Goal: Transaction & Acquisition: Download file/media

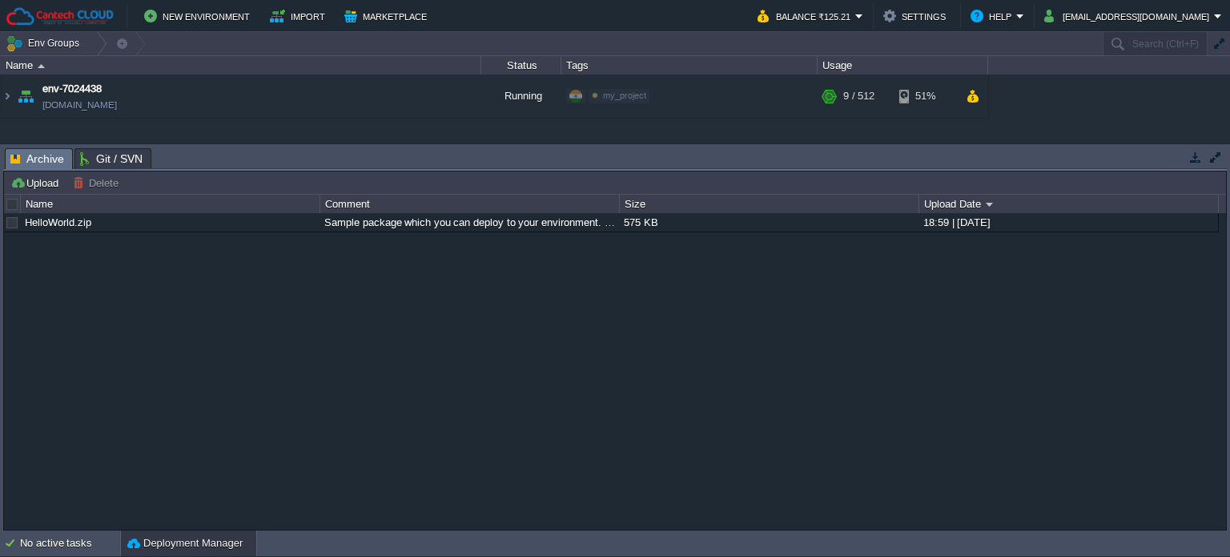
click at [0, 91] on table "env-7024438 [DOMAIN_NAME] Running my_project Edit RAM 2% CPU 1% 9 / 512 51%" at bounding box center [494, 97] width 989 height 44
click at [10, 90] on img at bounding box center [7, 96] width 13 height 43
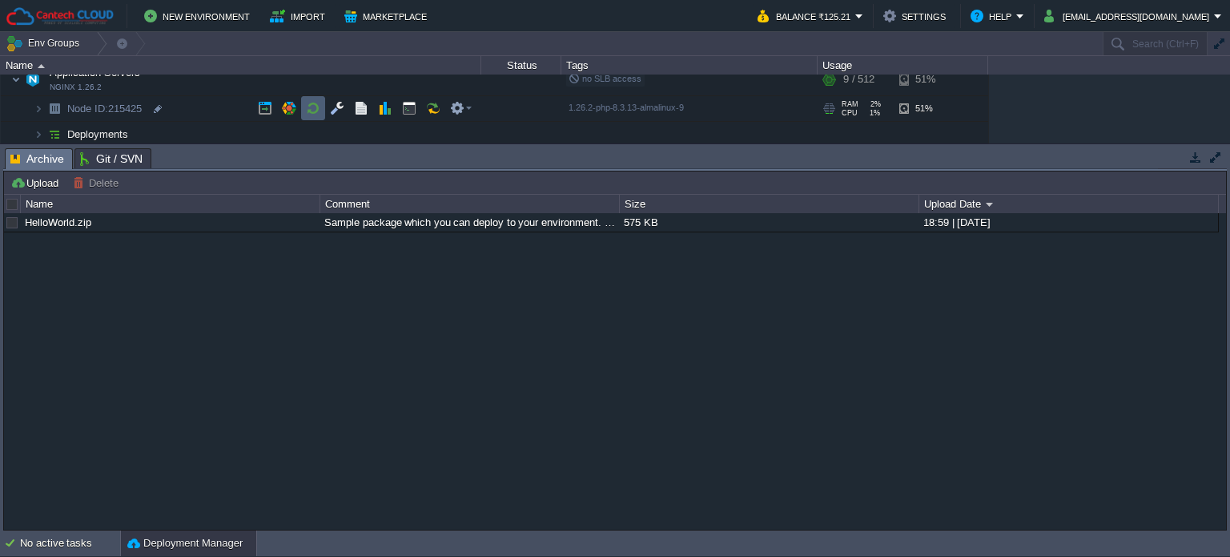
scroll to position [58, 0]
drag, startPoint x: 336, startPoint y: 109, endPoint x: 324, endPoint y: 133, distance: 27.2
click at [336, 110] on button "button" at bounding box center [337, 106] width 14 height 14
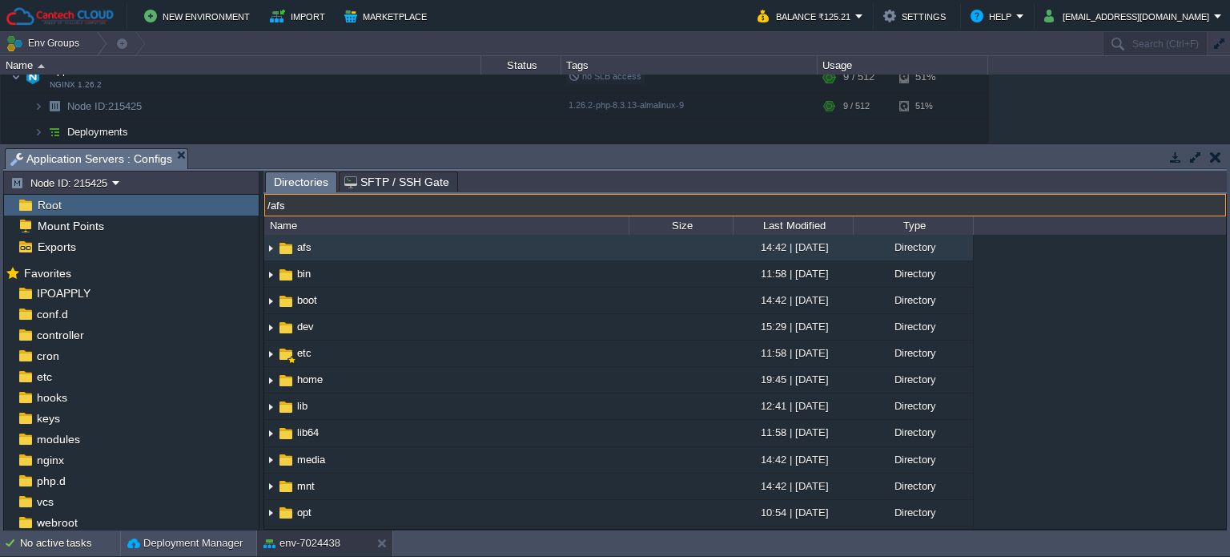
click at [413, 198] on input "/afs" at bounding box center [745, 205] width 962 height 22
type input "/var/lib/nginx/"
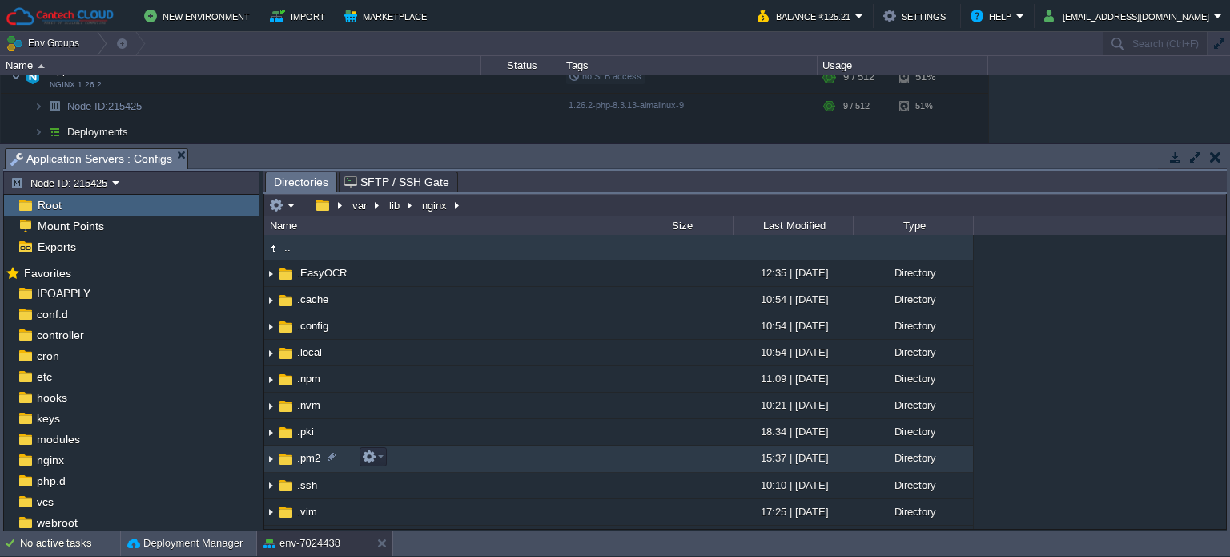
click at [314, 461] on span ".pm2" at bounding box center [309, 458] width 28 height 14
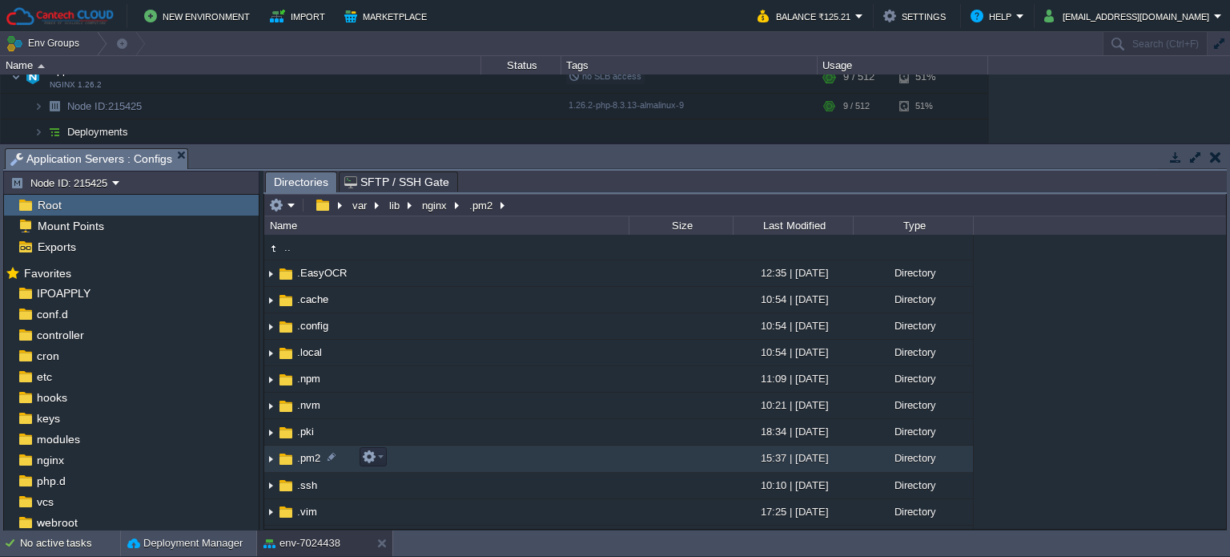
click at [314, 461] on span ".pm2" at bounding box center [309, 458] width 28 height 14
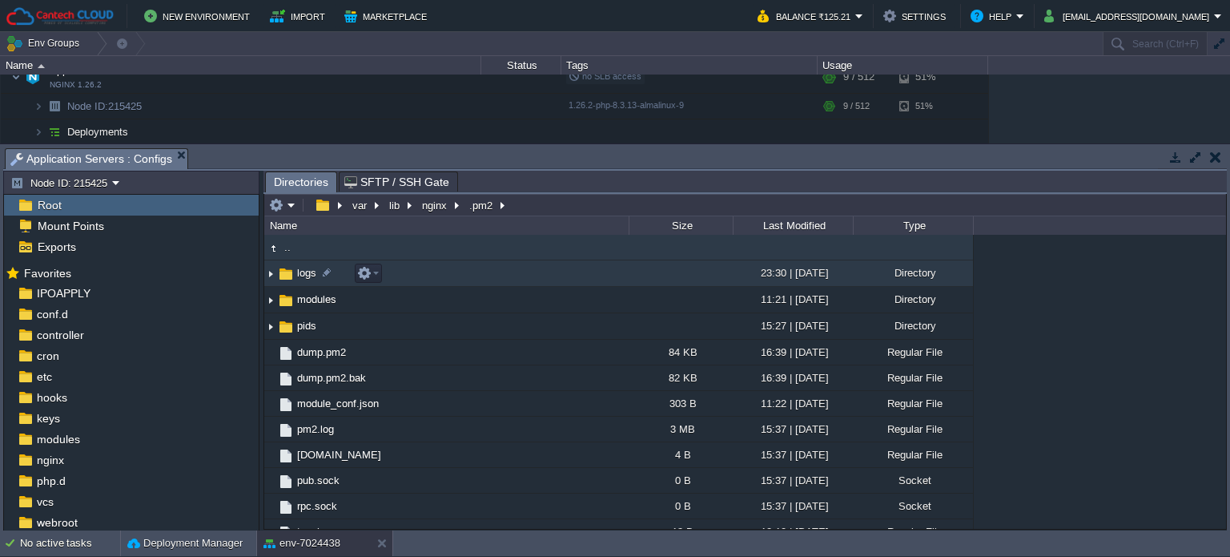
click at [300, 270] on span "logs" at bounding box center [307, 273] width 24 height 14
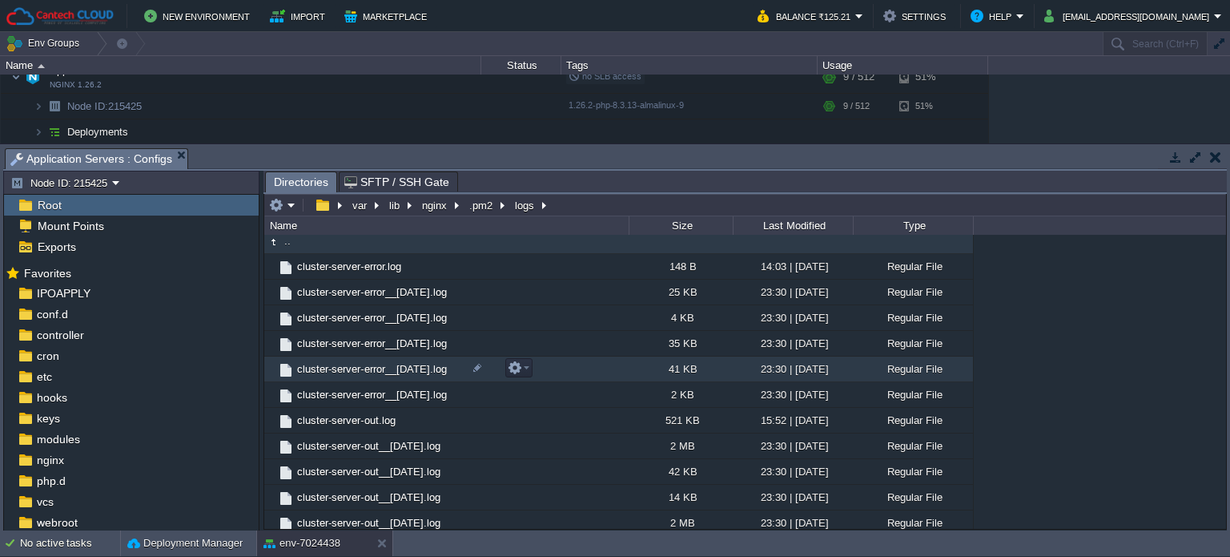
scroll to position [0, 0]
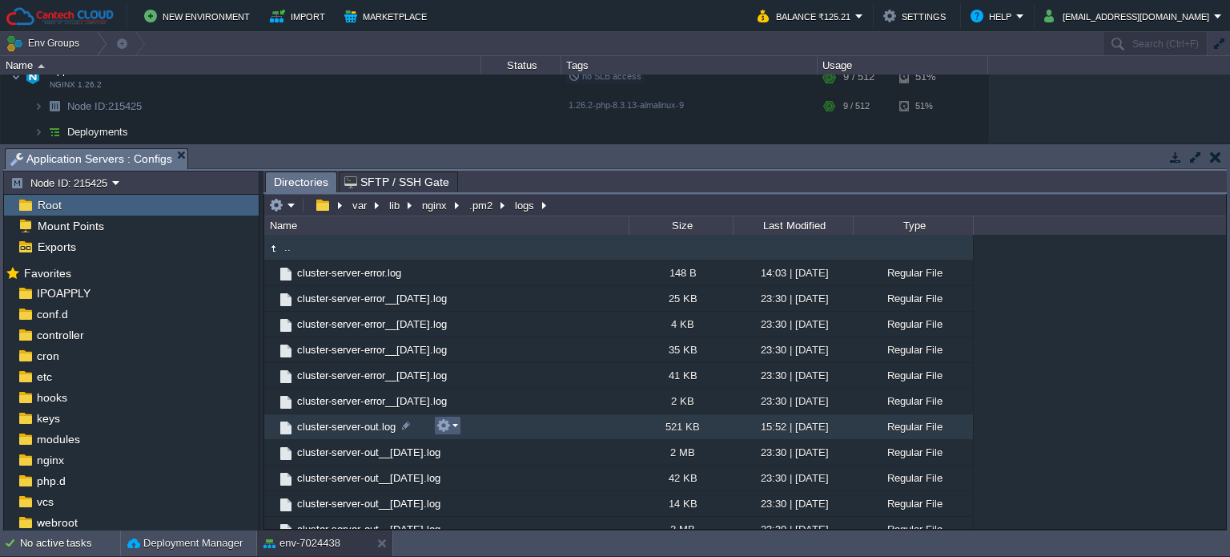
click at [447, 429] on button "button" at bounding box center [444, 425] width 14 height 14
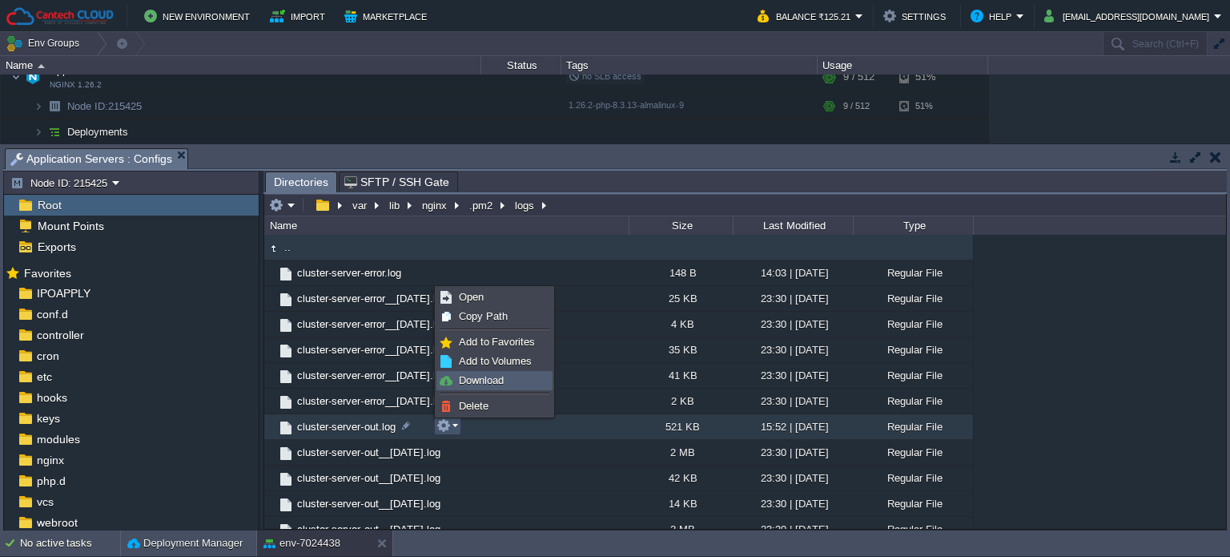
click at [487, 379] on span "Download" at bounding box center [481, 380] width 45 height 12
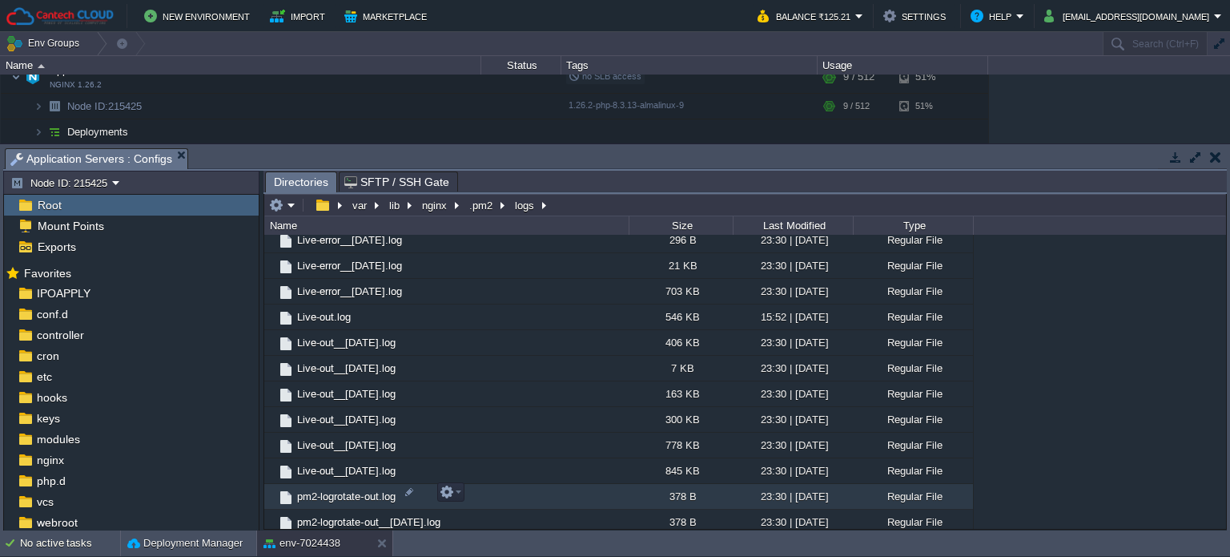
scroll to position [481, 0]
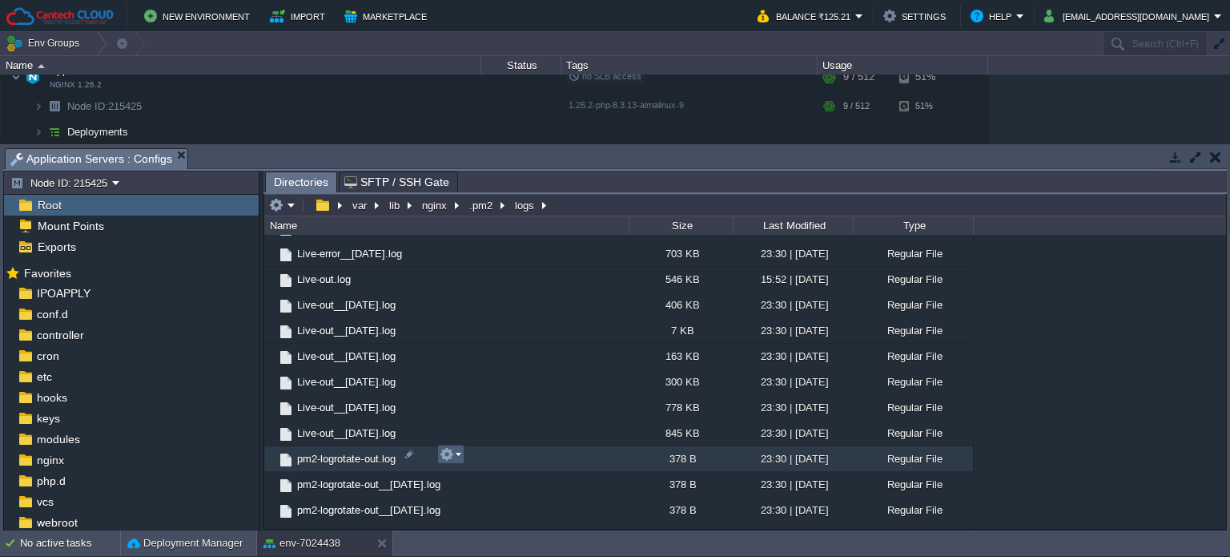
click at [461, 451] on td at bounding box center [450, 454] width 27 height 19
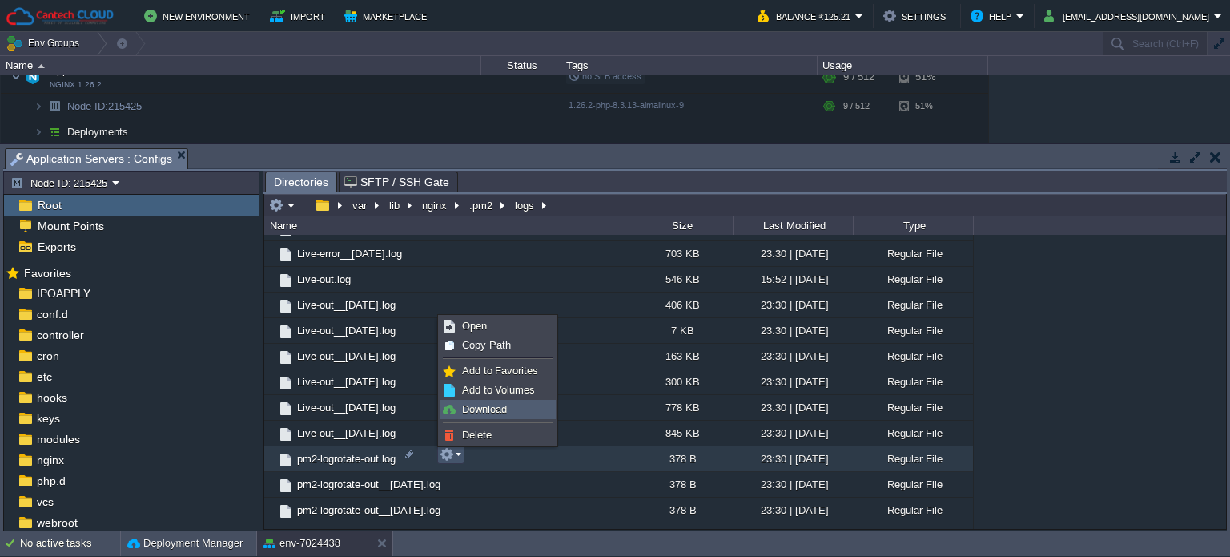
click at [487, 413] on span "Download" at bounding box center [484, 409] width 45 height 12
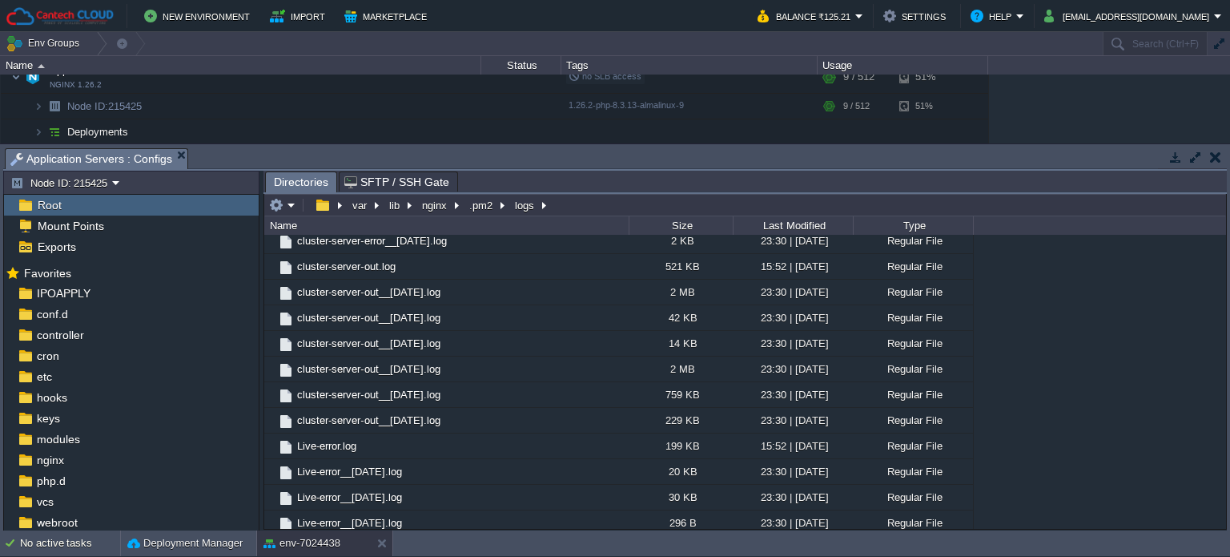
scroll to position [320, 0]
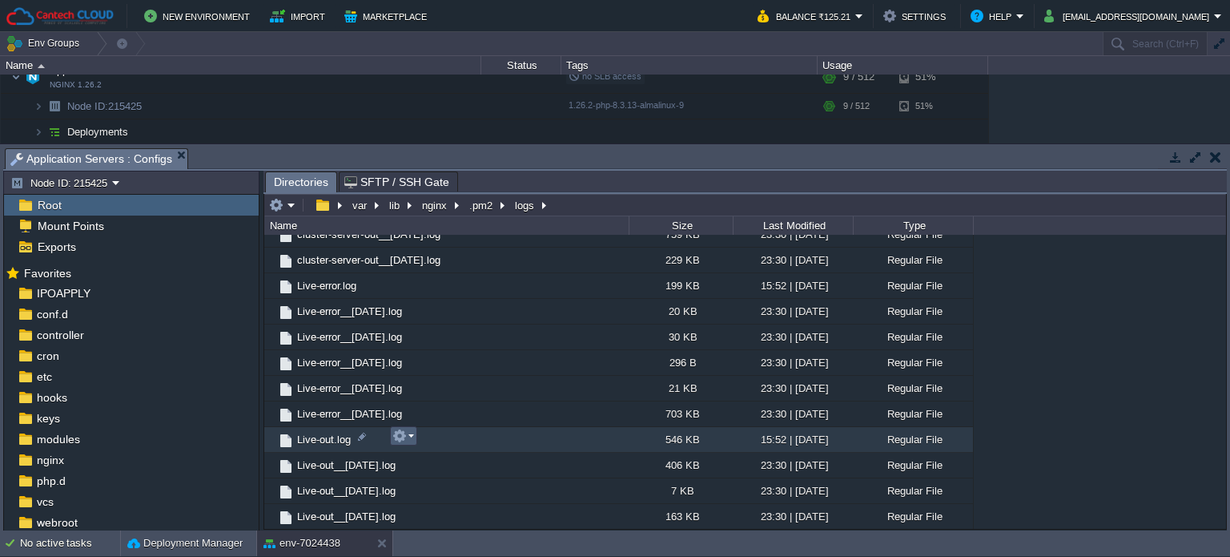
click at [413, 441] on em at bounding box center [404, 436] width 22 height 14
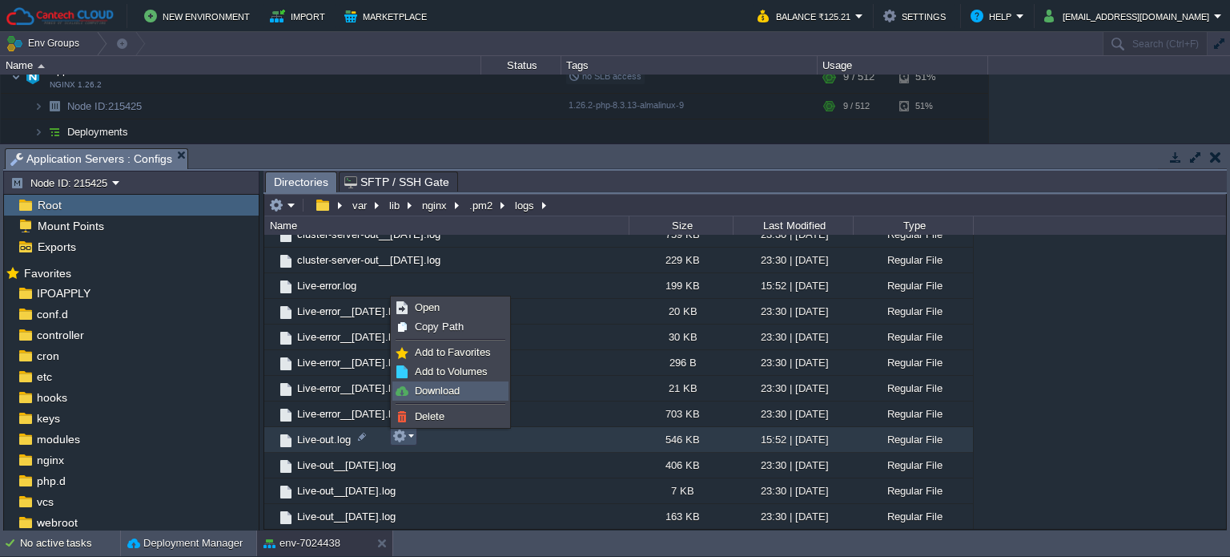
click at [421, 385] on span "Download" at bounding box center [437, 391] width 45 height 12
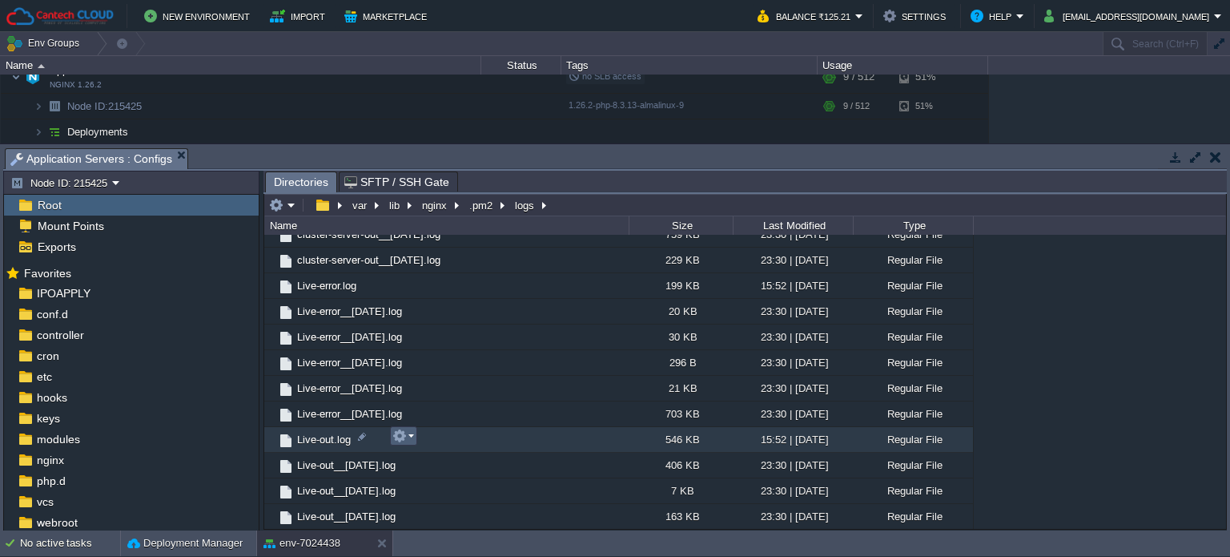
click at [410, 435] on em at bounding box center [404, 436] width 22 height 14
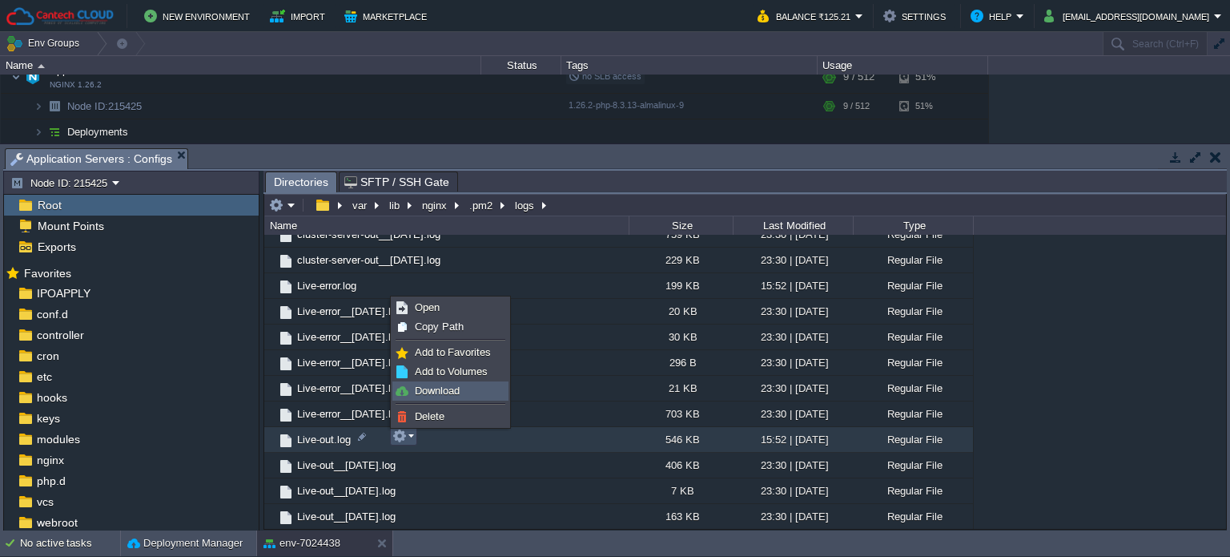
click at [429, 387] on span "Download" at bounding box center [437, 391] width 45 height 12
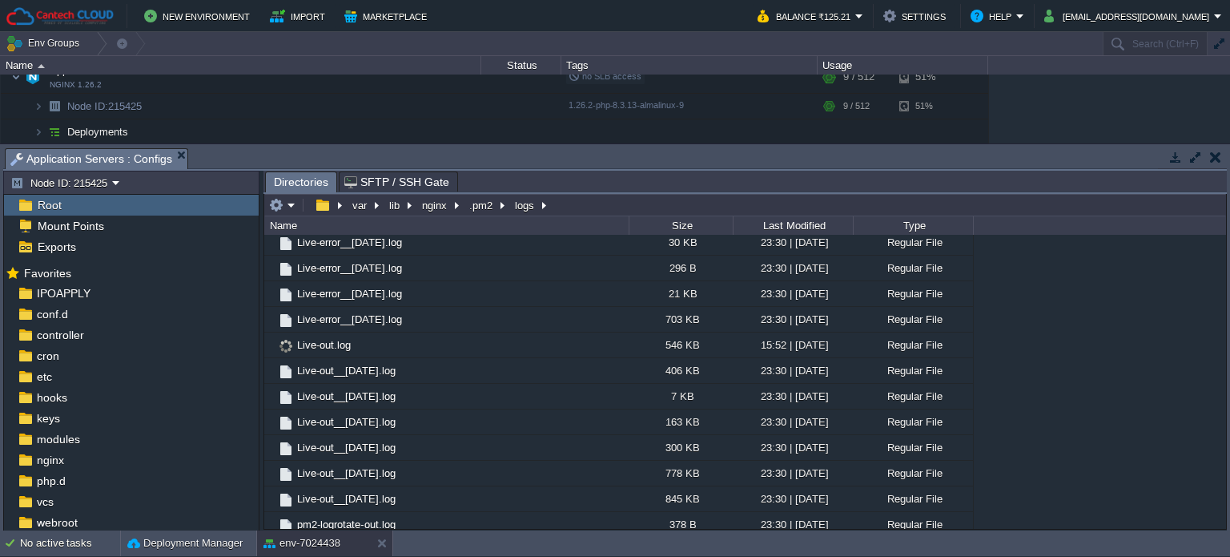
scroll to position [481, 0]
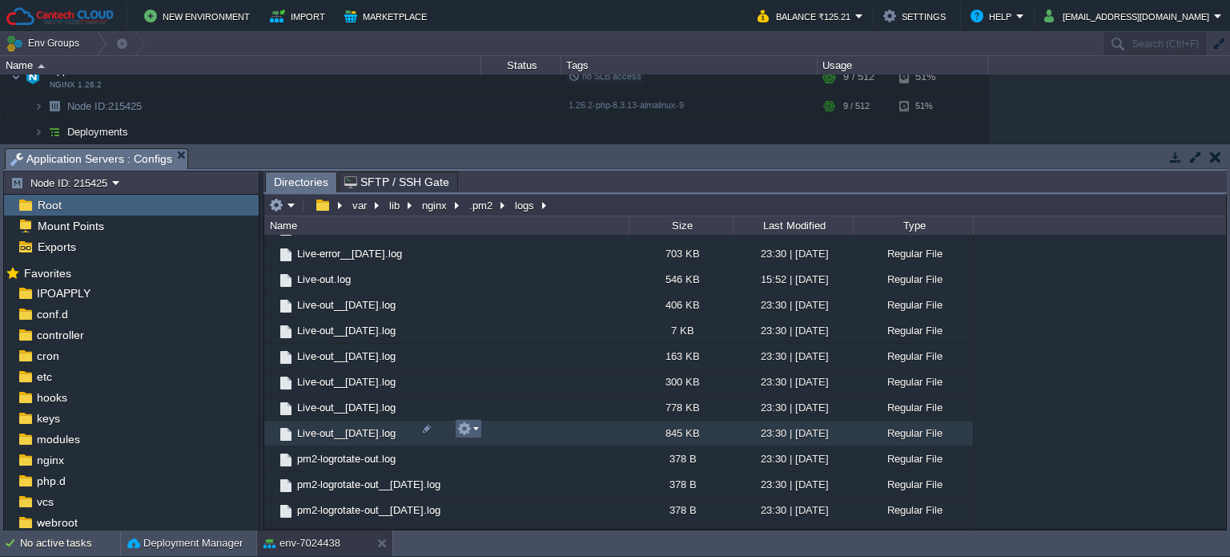
click at [472, 429] on em at bounding box center [468, 428] width 22 height 14
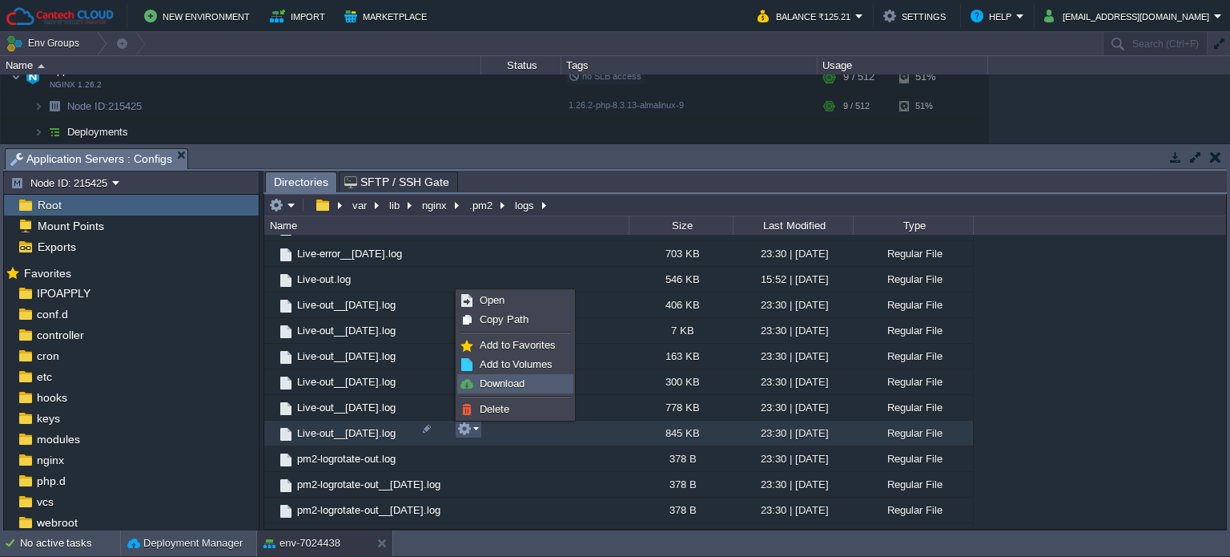
click at [486, 388] on span "Download" at bounding box center [502, 383] width 45 height 12
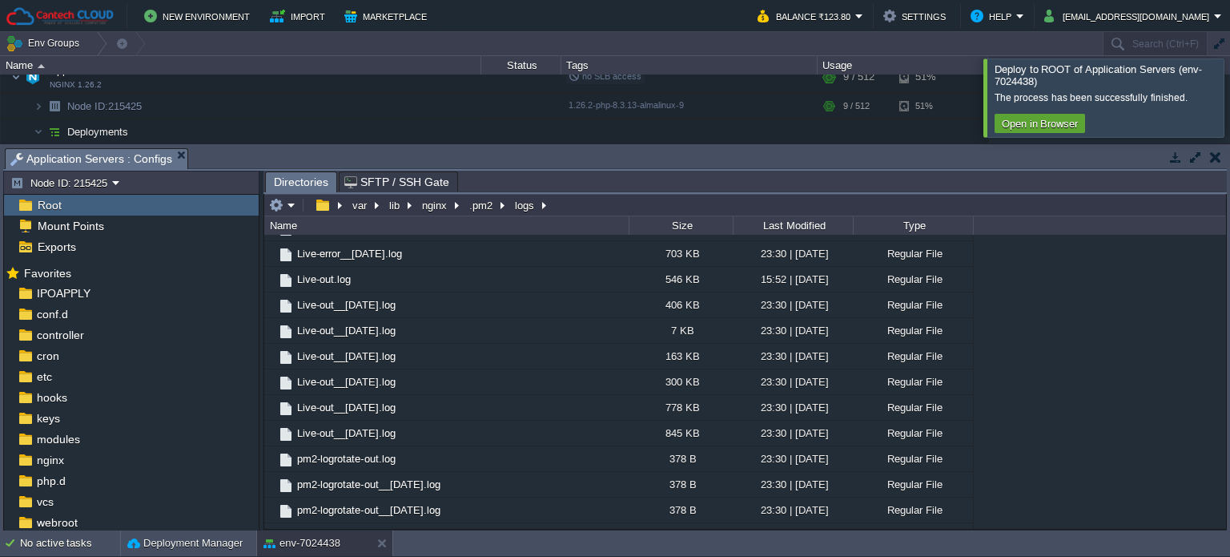
scroll to position [103, 0]
